Goal: Task Accomplishment & Management: Use online tool/utility

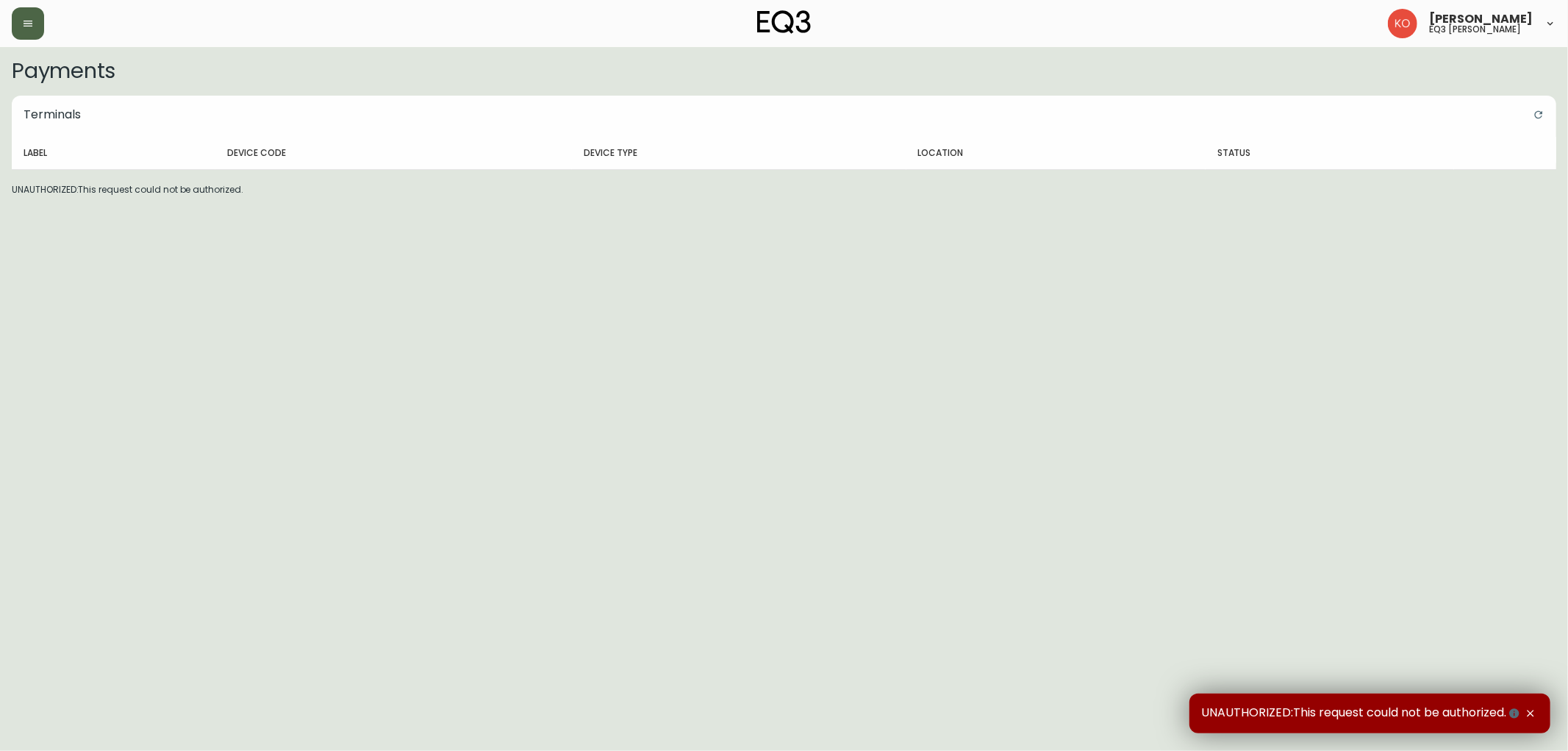
click at [34, 23] on button "button" at bounding box center [28, 24] width 33 height 33
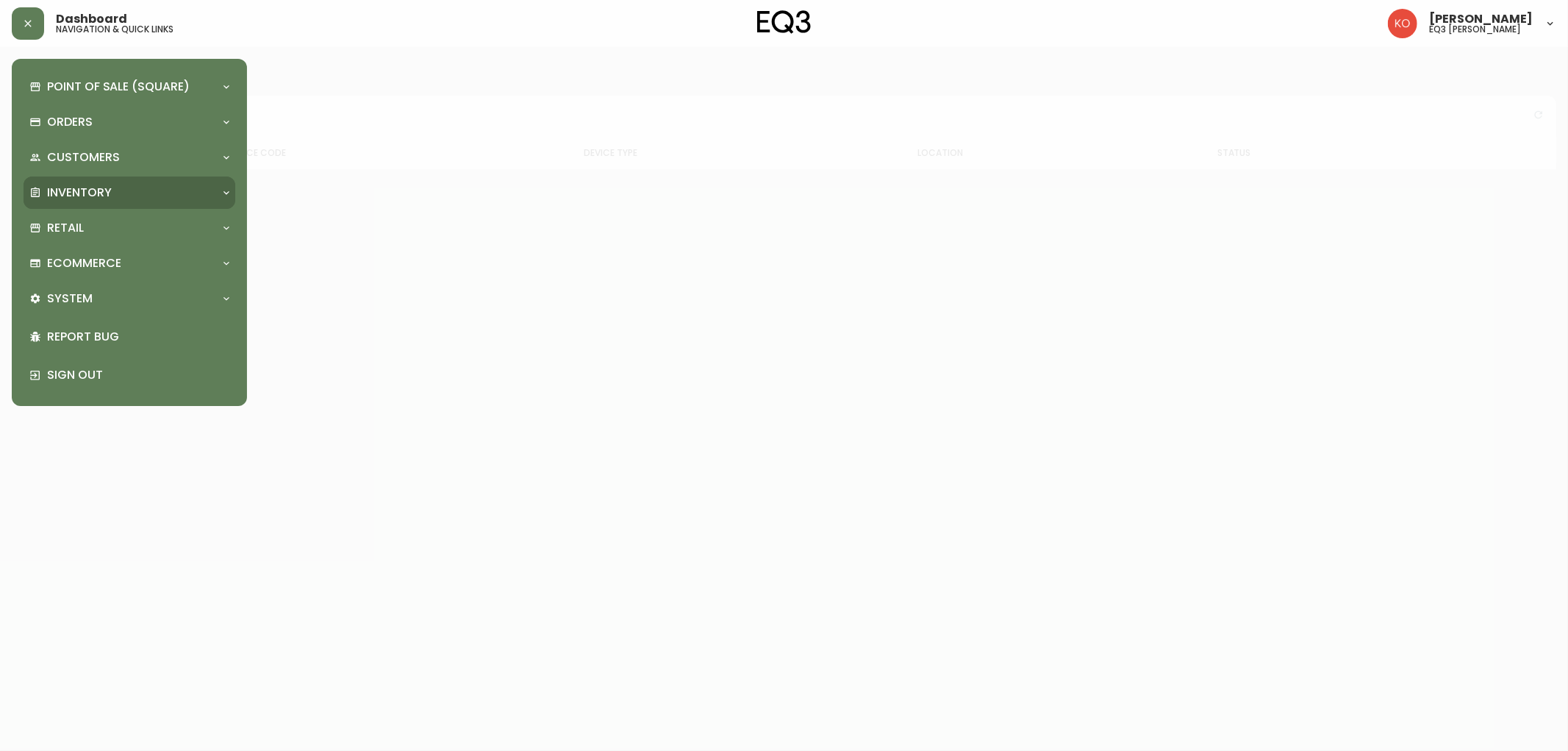
click at [108, 187] on p "Inventory" at bounding box center [80, 192] width 65 height 16
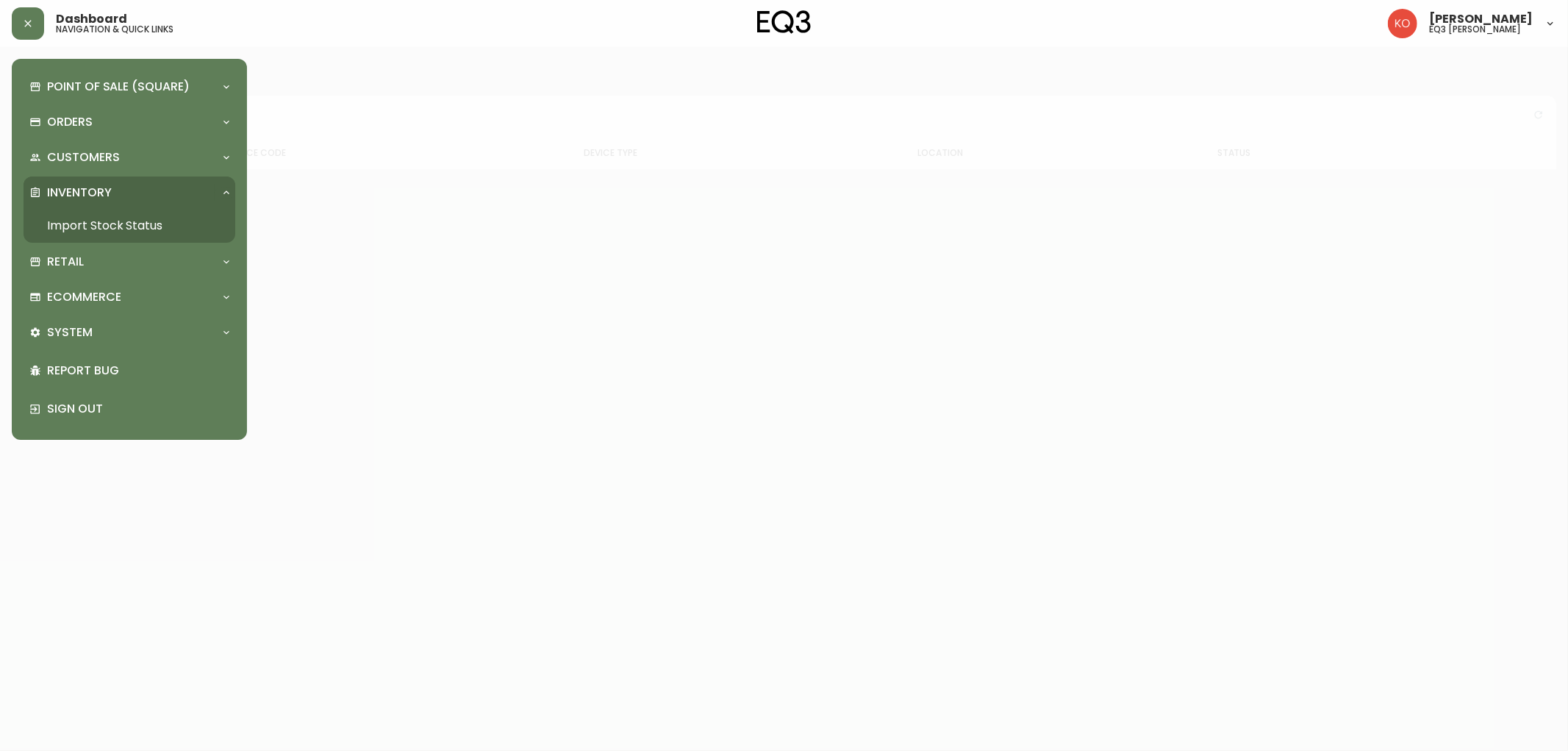
click at [113, 218] on link "Import Stock Status" at bounding box center [128, 225] width 212 height 33
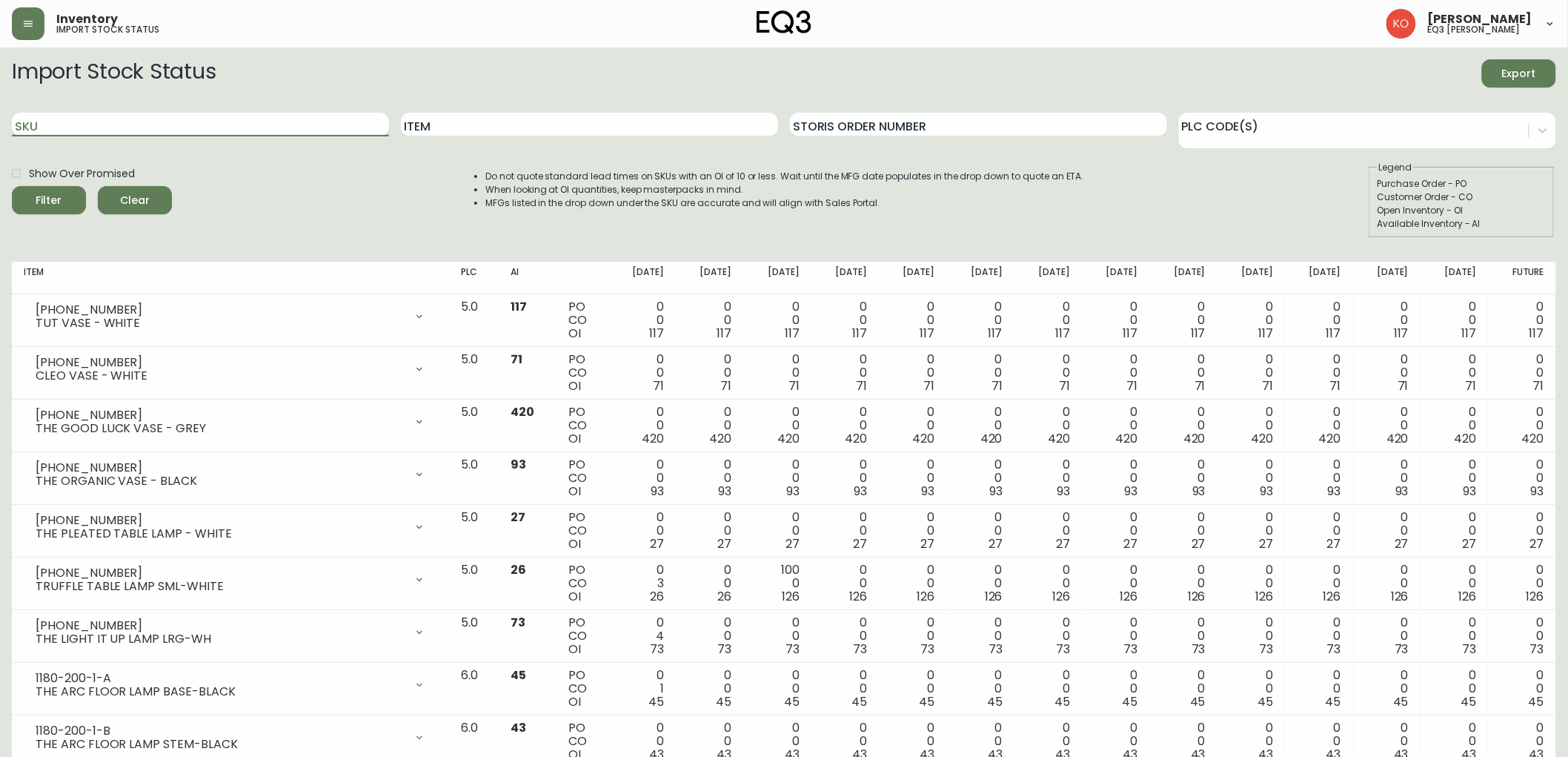
click at [305, 126] on input "SKU" at bounding box center [200, 123] width 377 height 23
type input "TARTAN"
click at [305, 126] on input "TARTAN" at bounding box center [200, 123] width 377 height 23
click at [455, 118] on input "Item" at bounding box center [589, 123] width 377 height 23
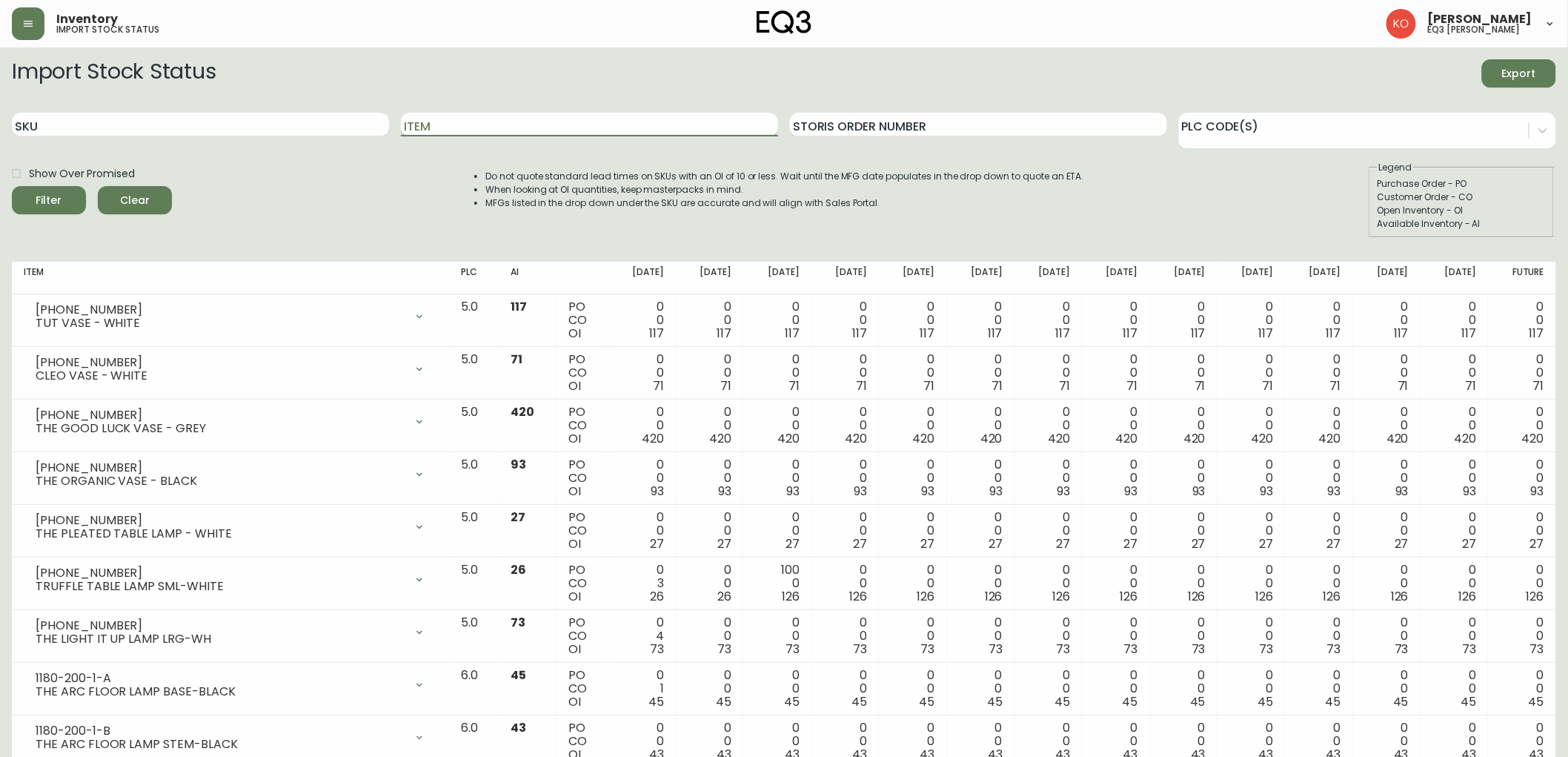
paste input "TARTAN"
type input "TARTAN"
click at [76, 191] on button "Filter" at bounding box center [49, 199] width 74 height 28
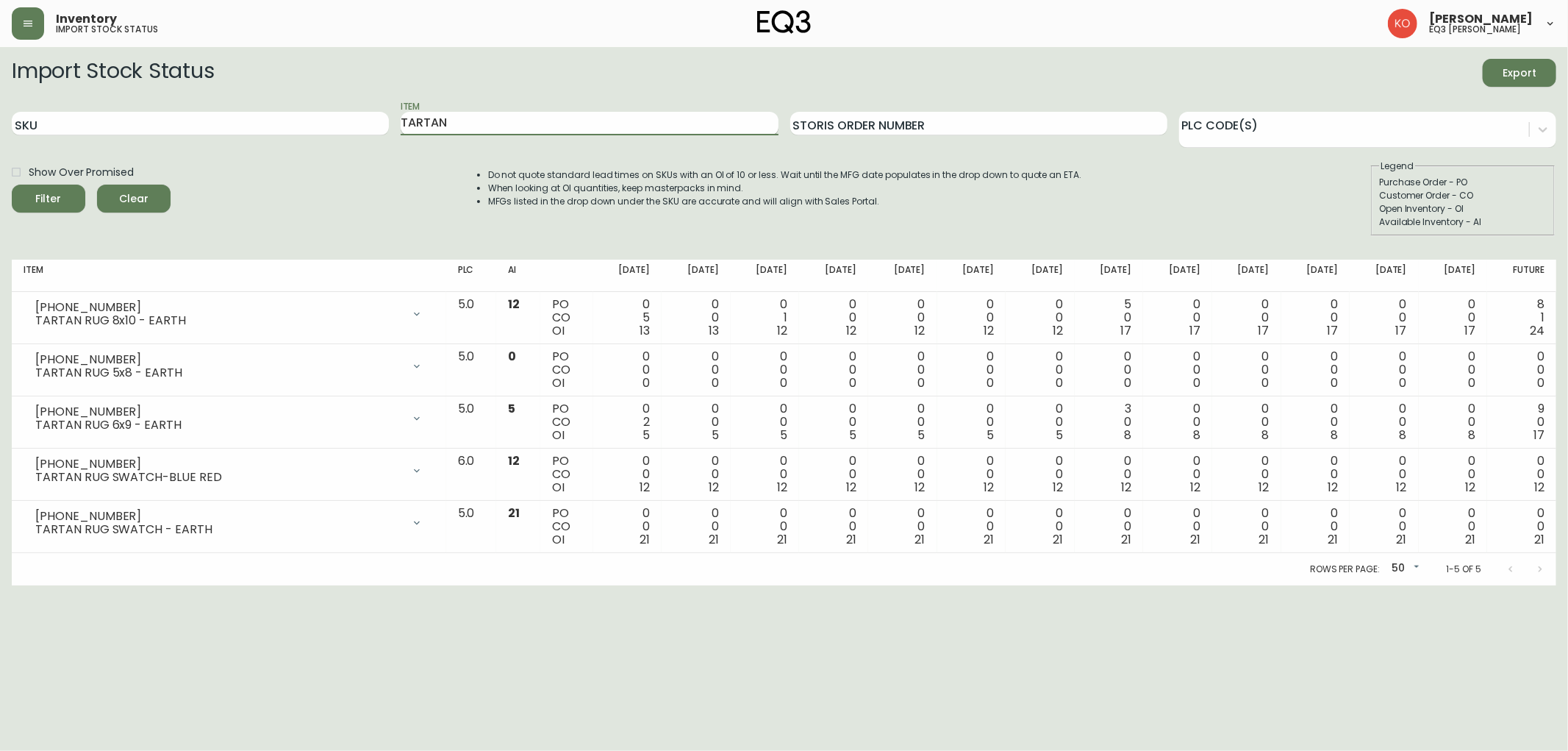
click at [498, 128] on input "TARTAN" at bounding box center [589, 122] width 377 height 23
type input "ORO"
click at [12, 184] on button "Filter" at bounding box center [49, 198] width 74 height 28
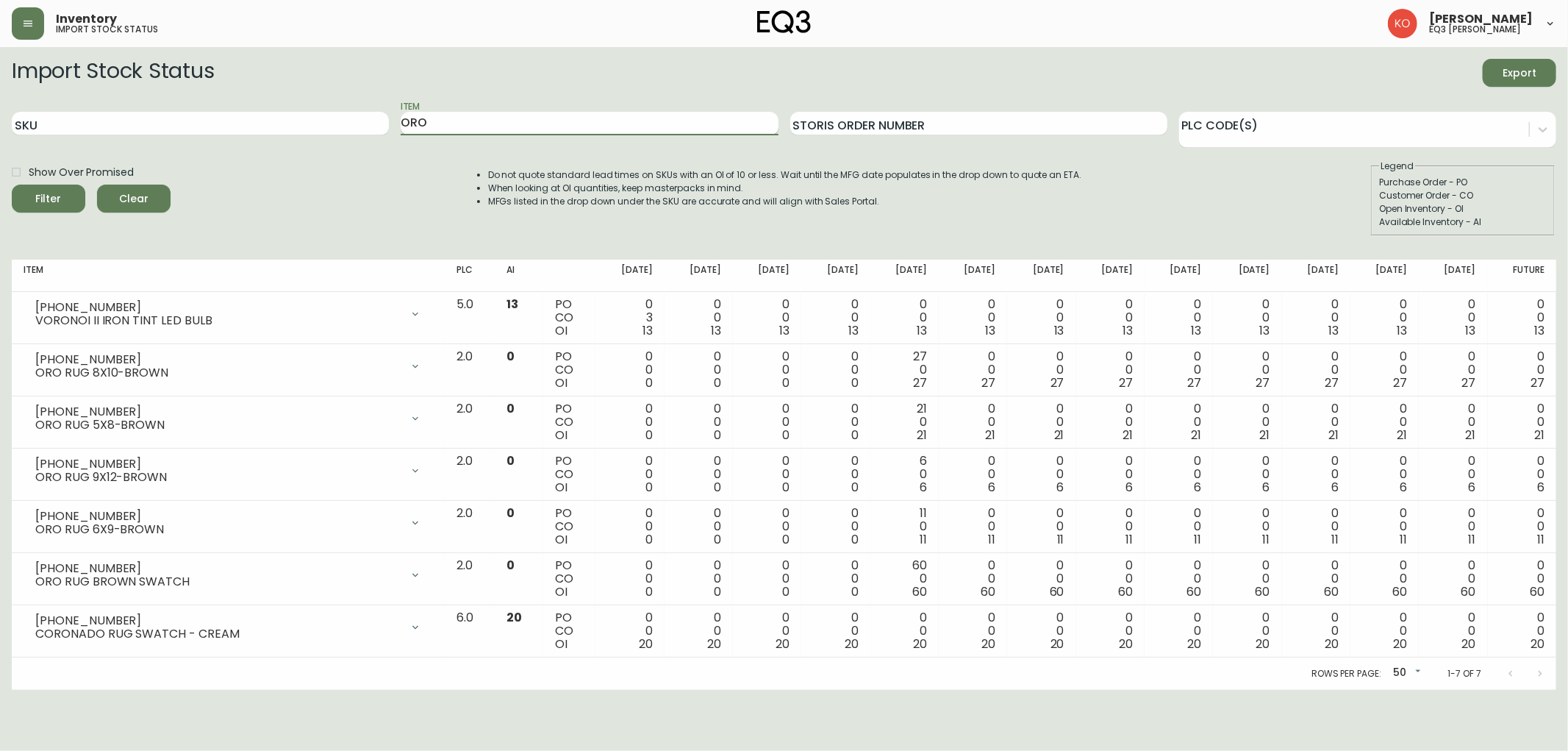
click at [545, 122] on input "ORO" at bounding box center [589, 122] width 377 height 23
click at [543, 121] on input "ORO" at bounding box center [589, 122] width 377 height 23
click at [12, 184] on button "Filter" at bounding box center [49, 198] width 74 height 28
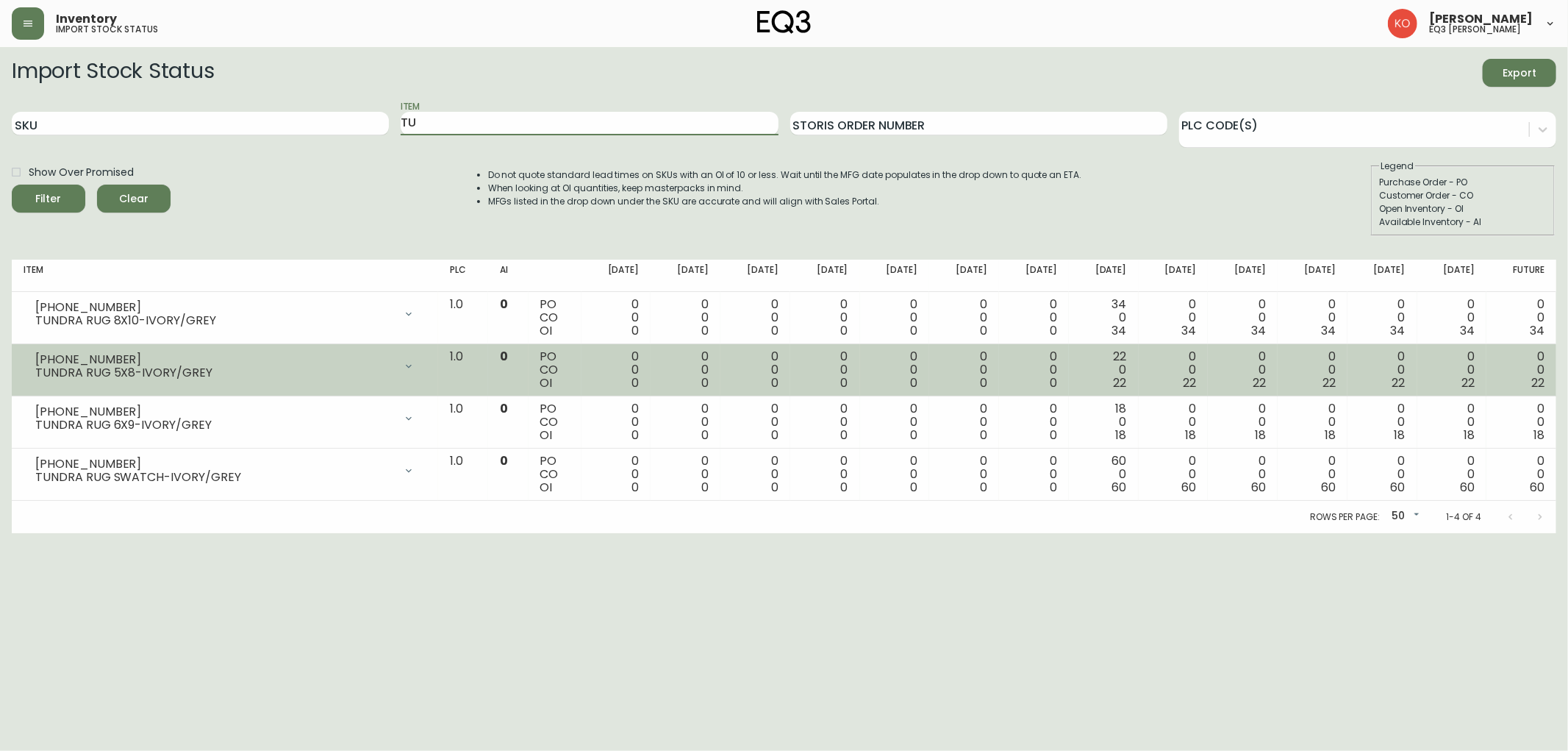
type input "T"
type input "CADEN"
click at [12, 184] on button "Filter" at bounding box center [49, 198] width 74 height 28
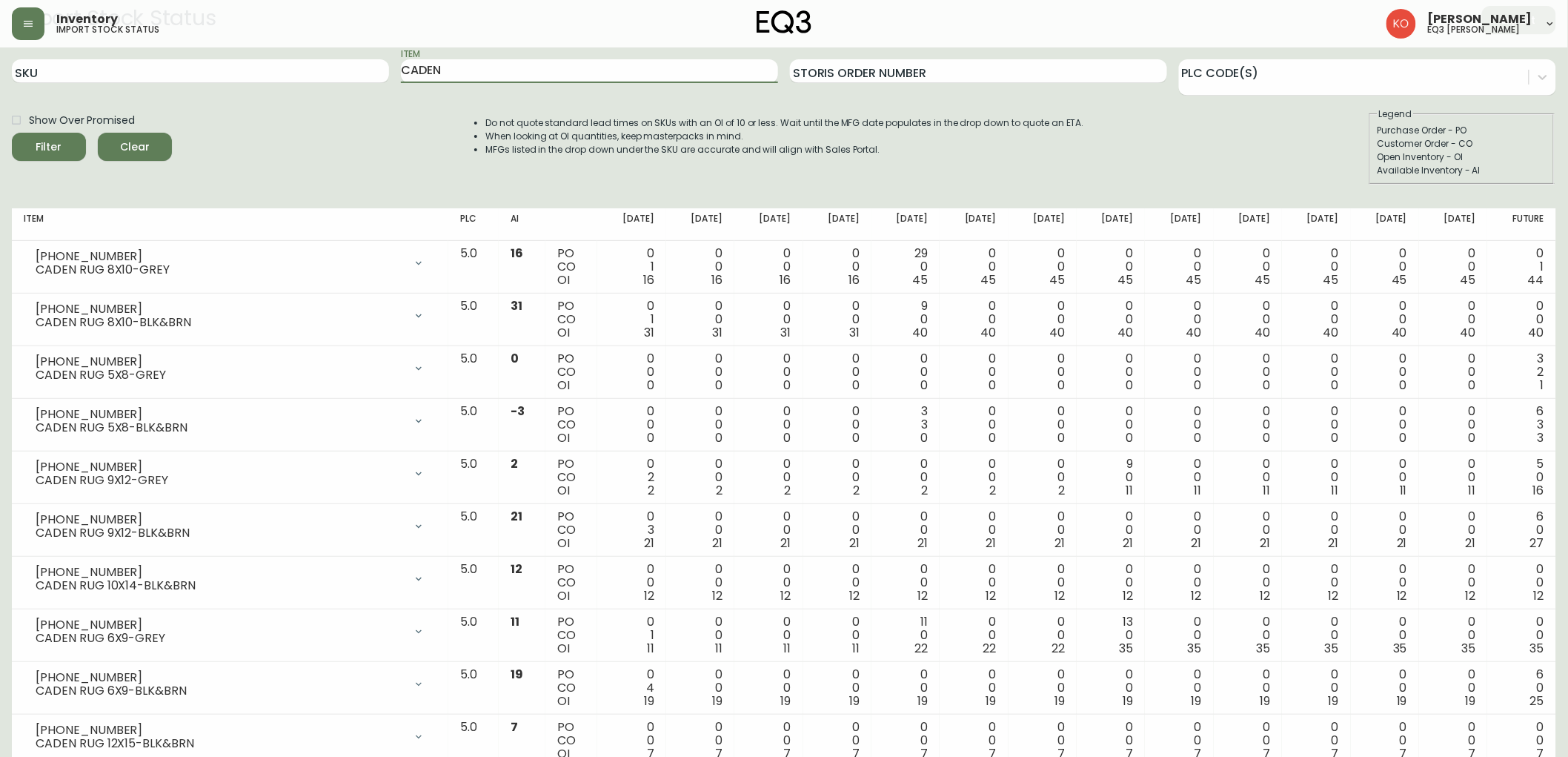
scroll to position [37, 0]
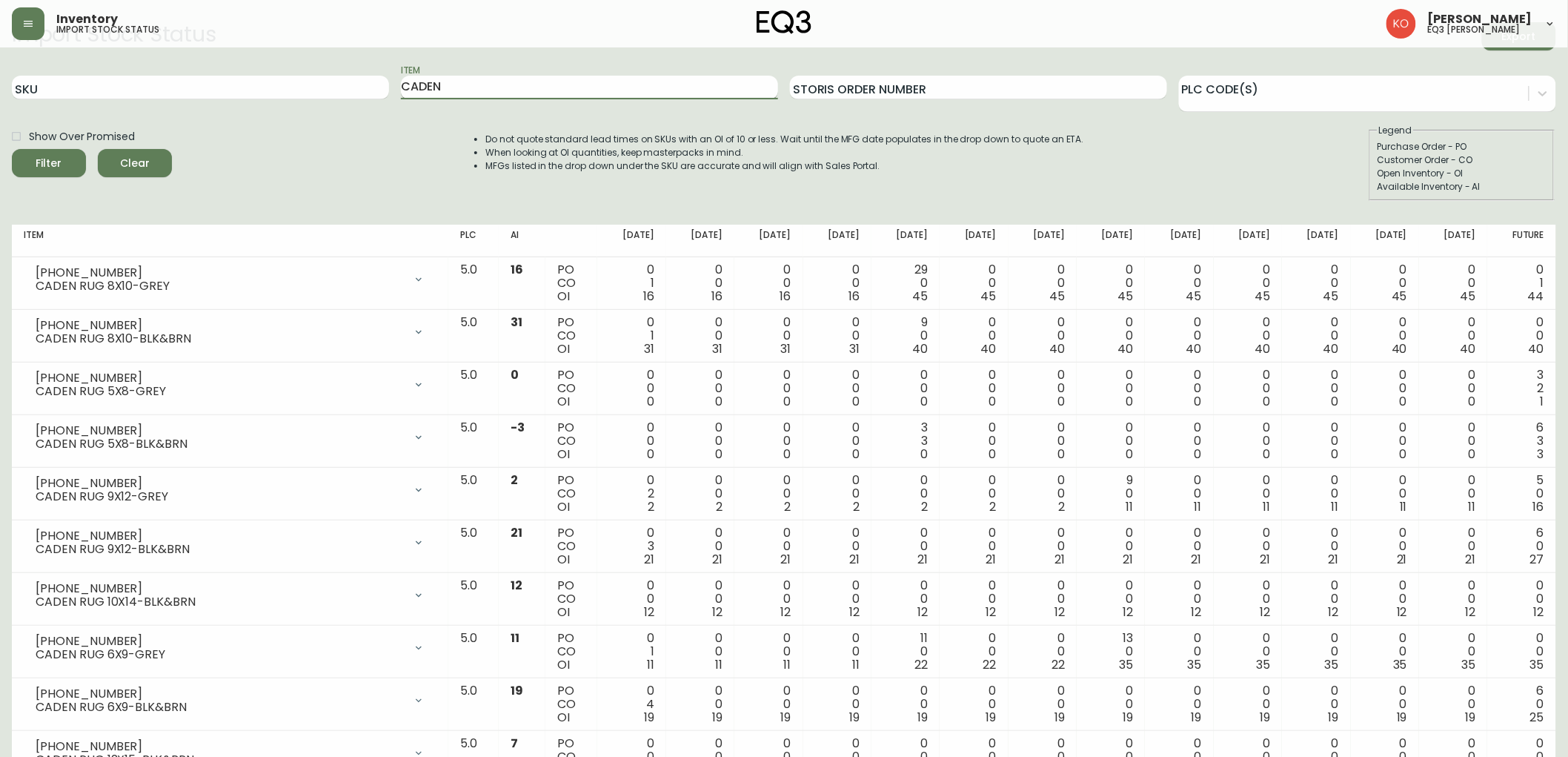
click at [505, 98] on input "CADEN" at bounding box center [589, 87] width 377 height 23
click at [12, 149] on button "Filter" at bounding box center [49, 163] width 74 height 28
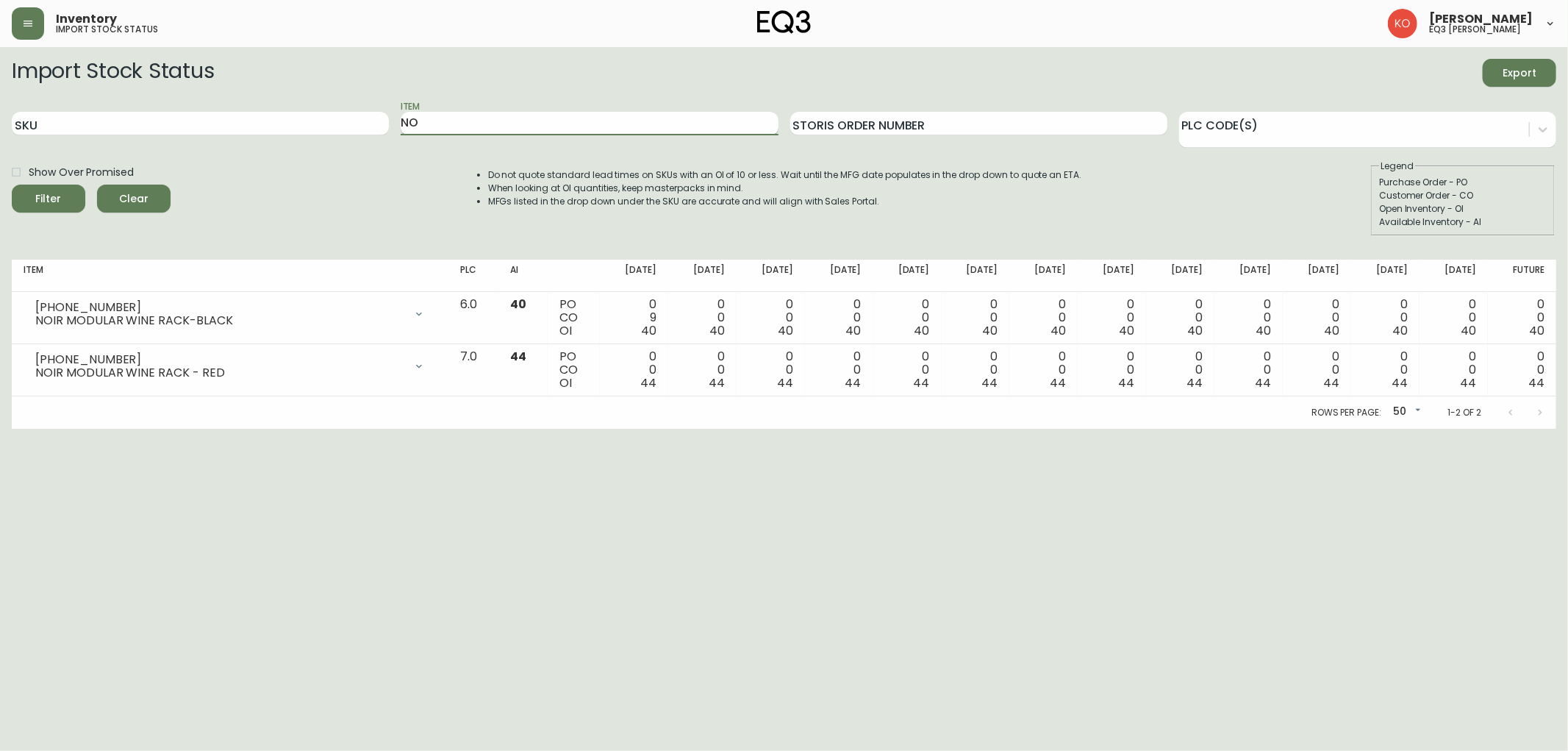
type input "N"
click at [369, 128] on input "SKU" at bounding box center [200, 122] width 377 height 23
paste input "[PHONE_NUMBER]"
type input "[PHONE_NUMBER]"
click at [66, 195] on span "Filter" at bounding box center [48, 198] width 50 height 18
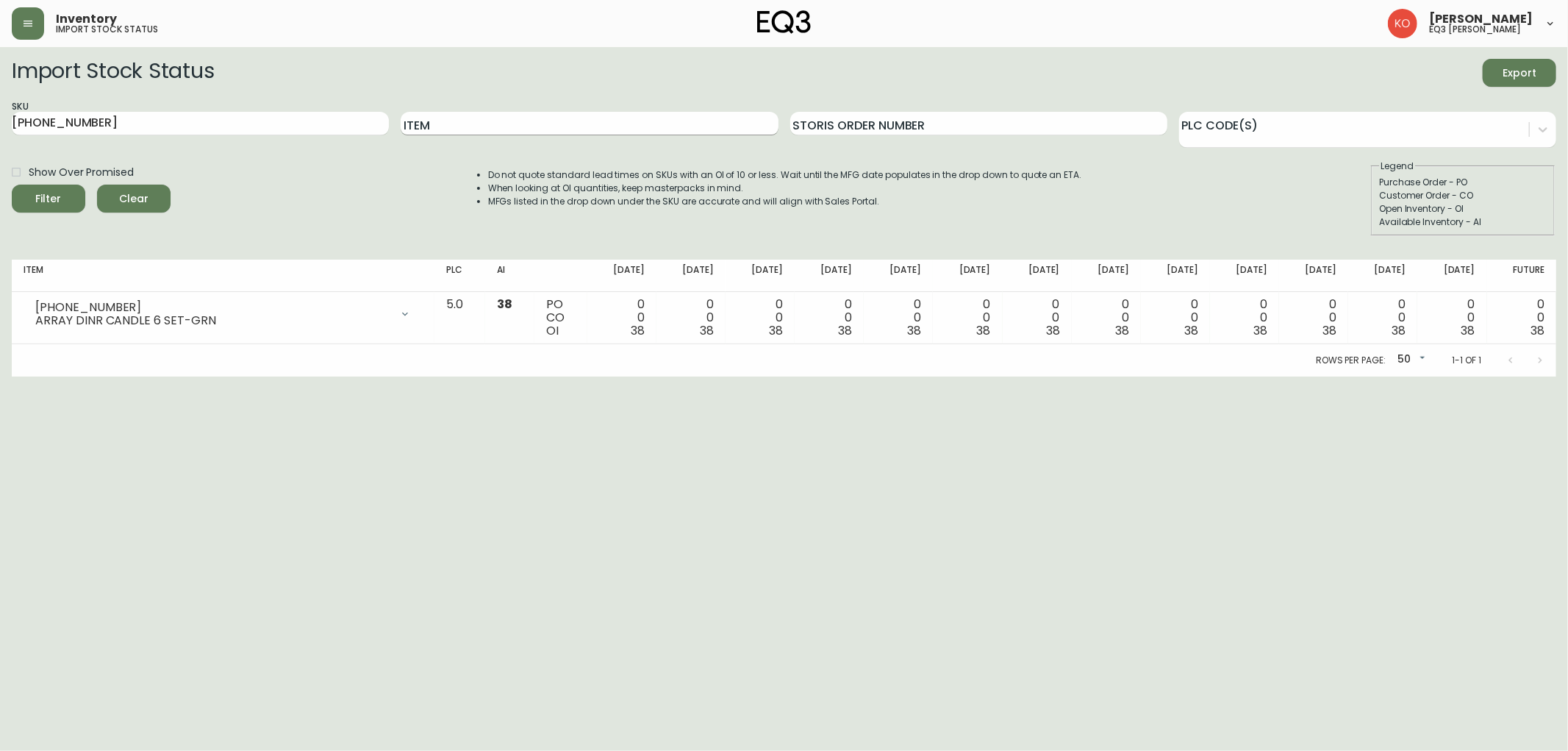
click at [492, 133] on input "Item" at bounding box center [589, 122] width 377 height 23
click at [147, 118] on input "[PHONE_NUMBER]" at bounding box center [200, 122] width 377 height 23
paste input "[PHONE_NUMBER]"
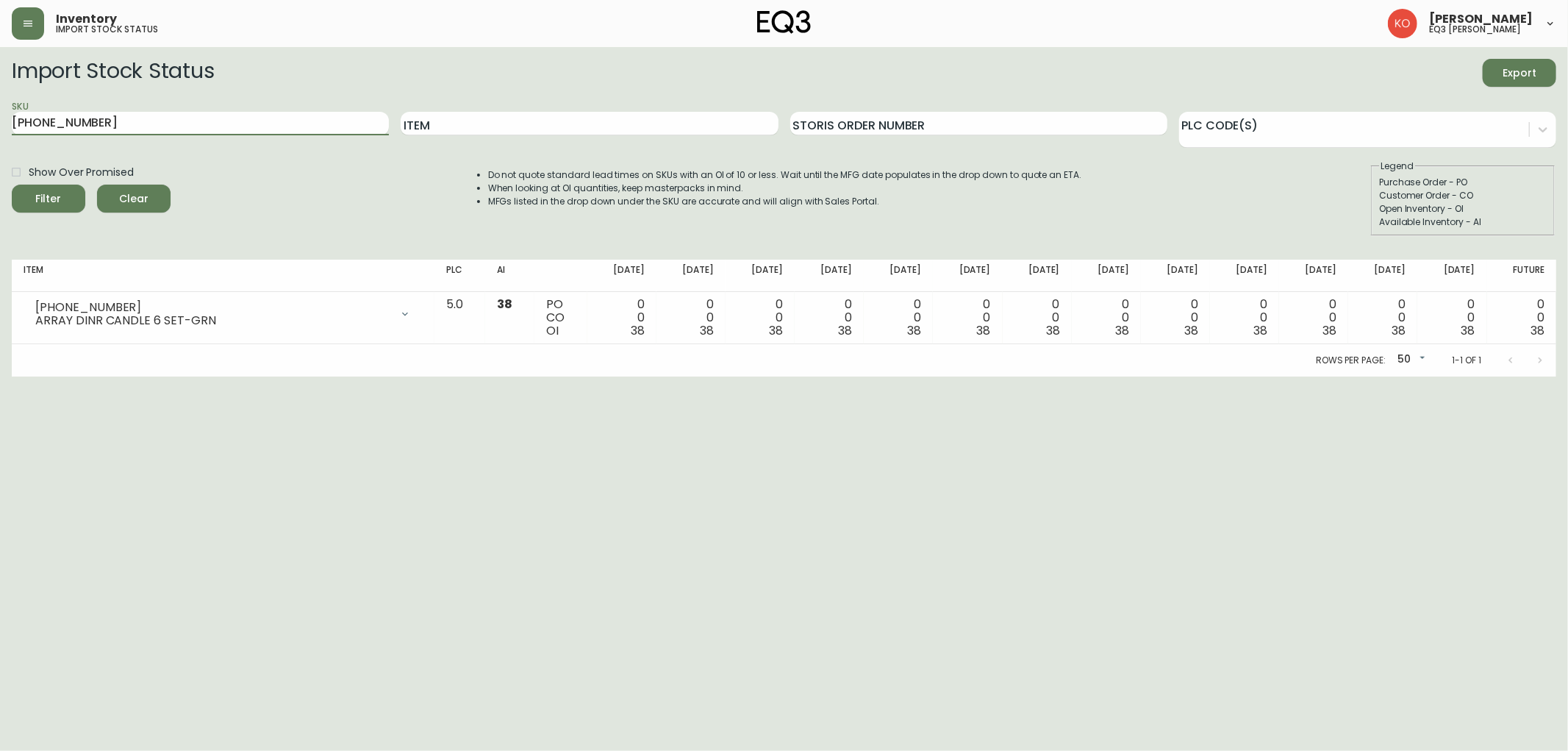
type input "[PHONE_NUMBER]"
click at [61, 193] on span "Filter" at bounding box center [48, 198] width 50 height 18
